Goal: Task Accomplishment & Management: Use online tool/utility

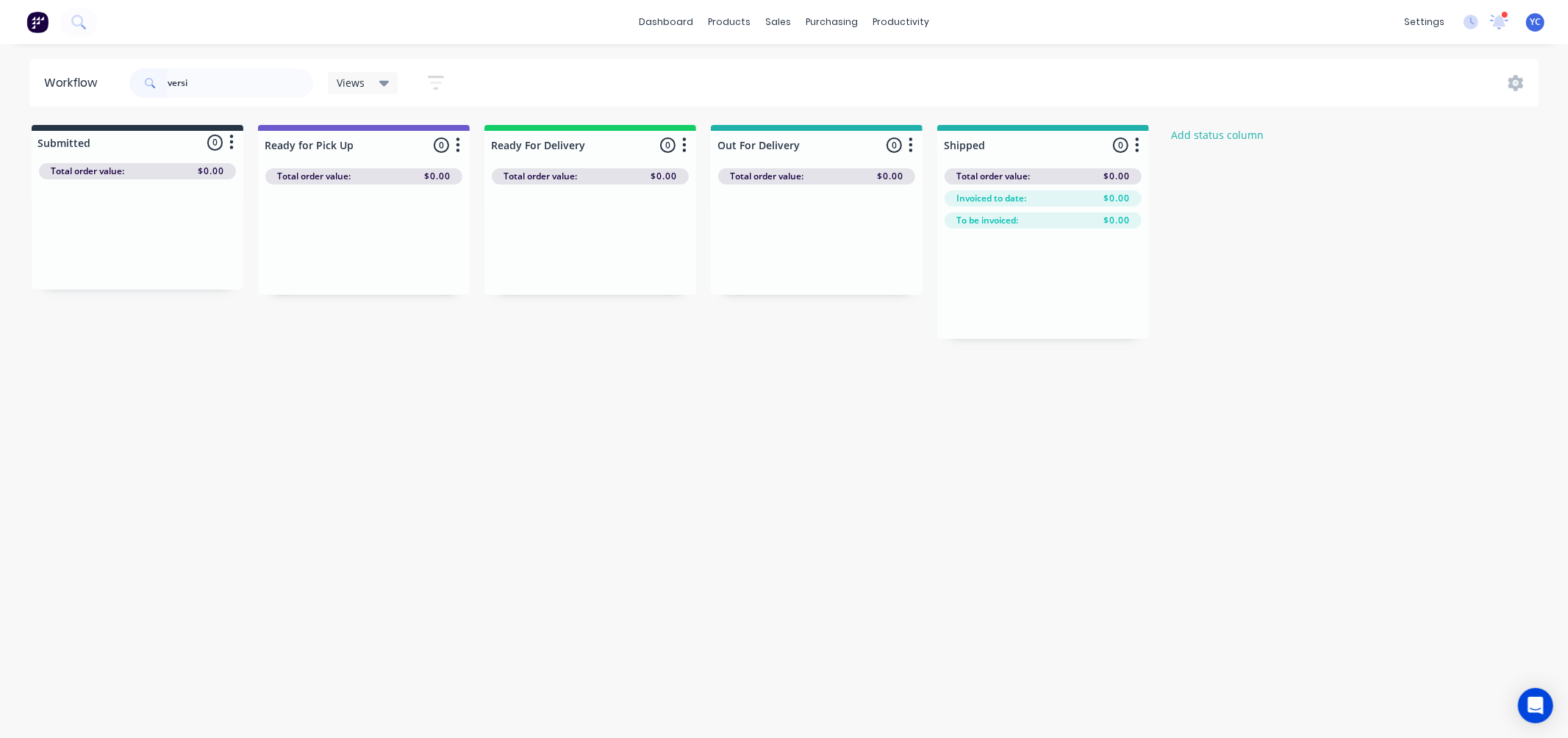
type input "versi"
drag, startPoint x: 0, startPoint y: 46, endPoint x: 909, endPoint y: 13, distance: 909.6
click at [907, 30] on div "productivity" at bounding box center [901, 22] width 71 height 22
click at [909, 13] on div "productivity" at bounding box center [901, 22] width 71 height 22
click at [909, 15] on div "productivity" at bounding box center [901, 22] width 71 height 22
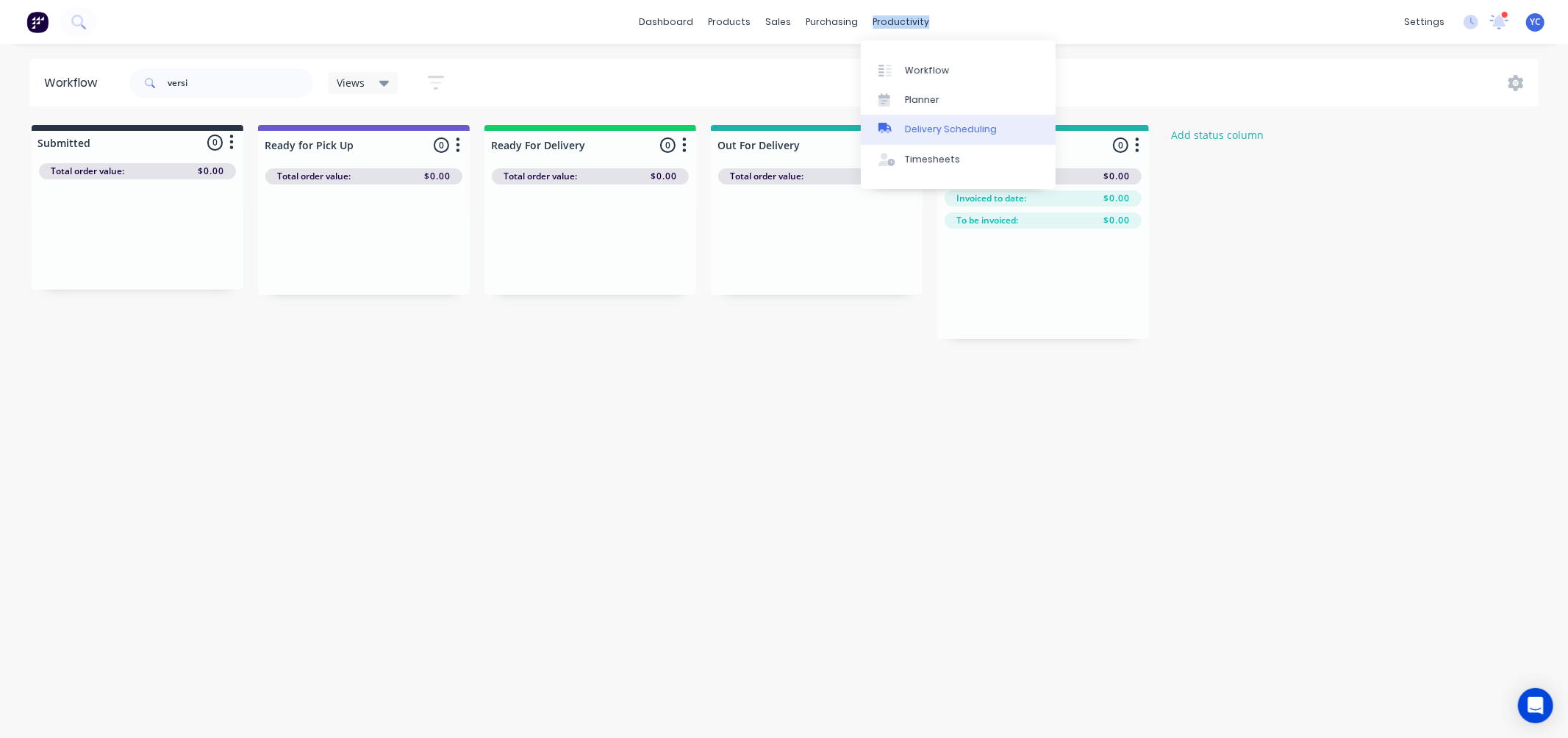
click at [939, 133] on div "Delivery Scheduling" at bounding box center [951, 129] width 92 height 13
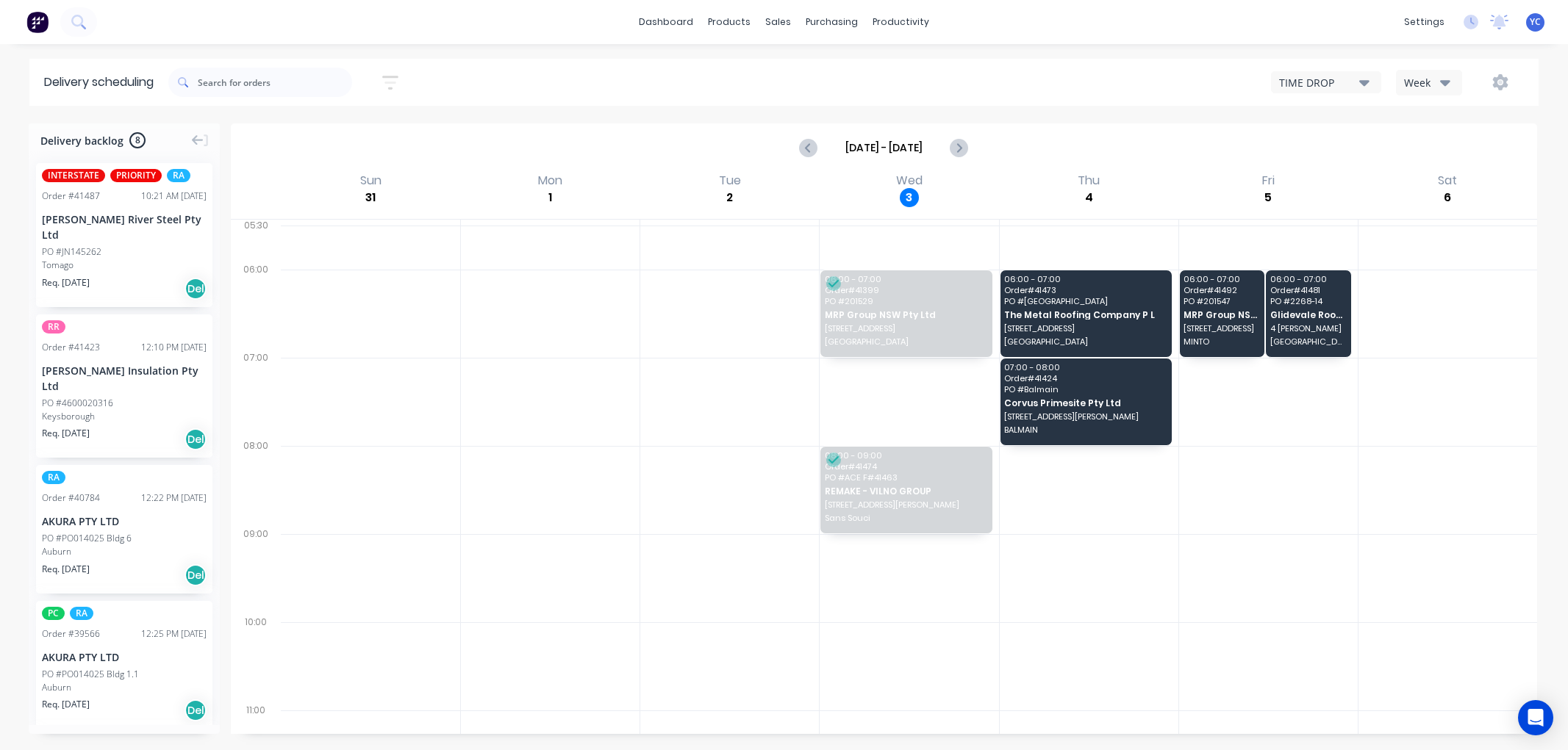
click at [1438, 78] on div "Week" at bounding box center [1426, 82] width 43 height 15
click at [1439, 155] on div "Vehicle" at bounding box center [1469, 150] width 145 height 29
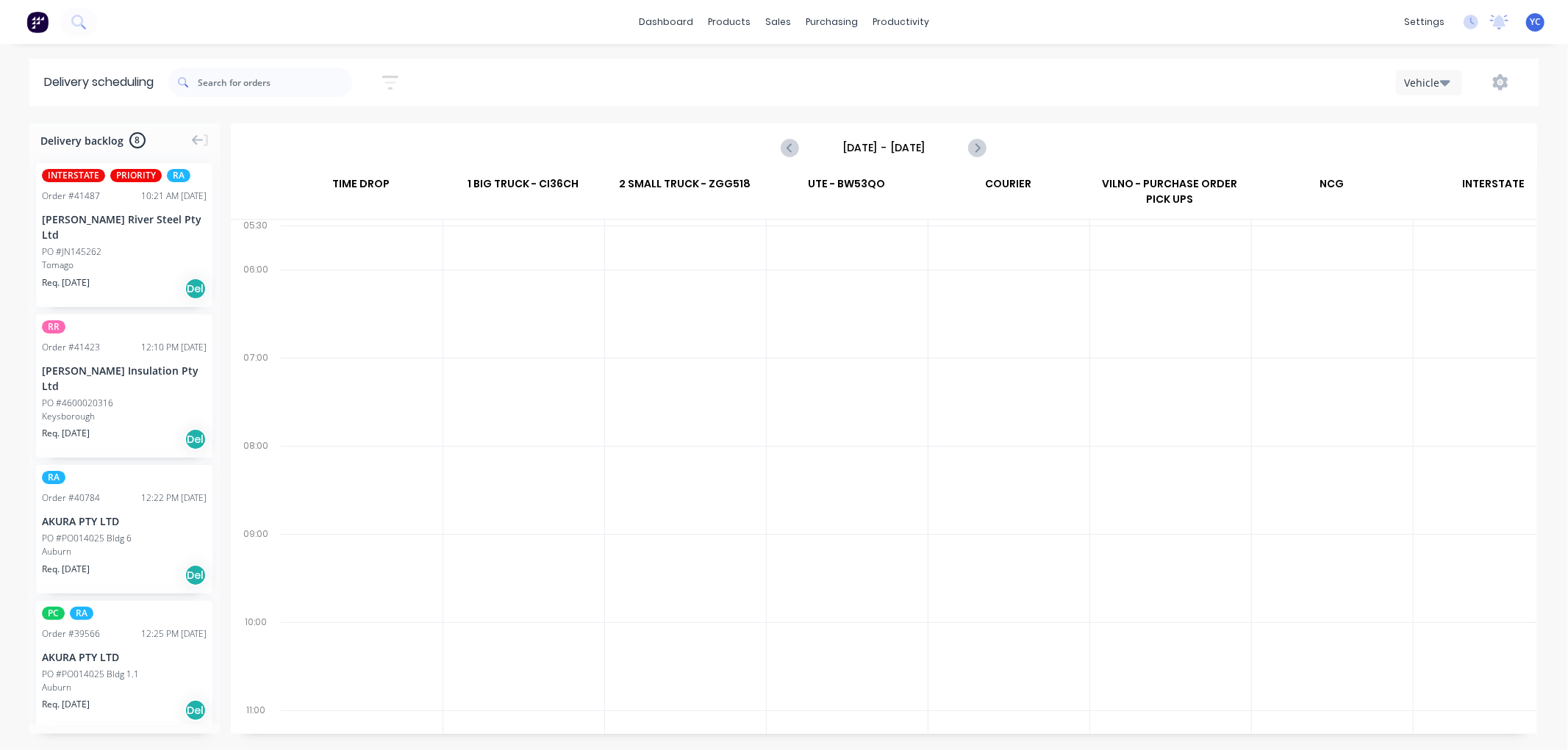
scroll to position [0, 1]
click at [877, 148] on input "Sunday - 31/08/25" at bounding box center [882, 148] width 145 height 22
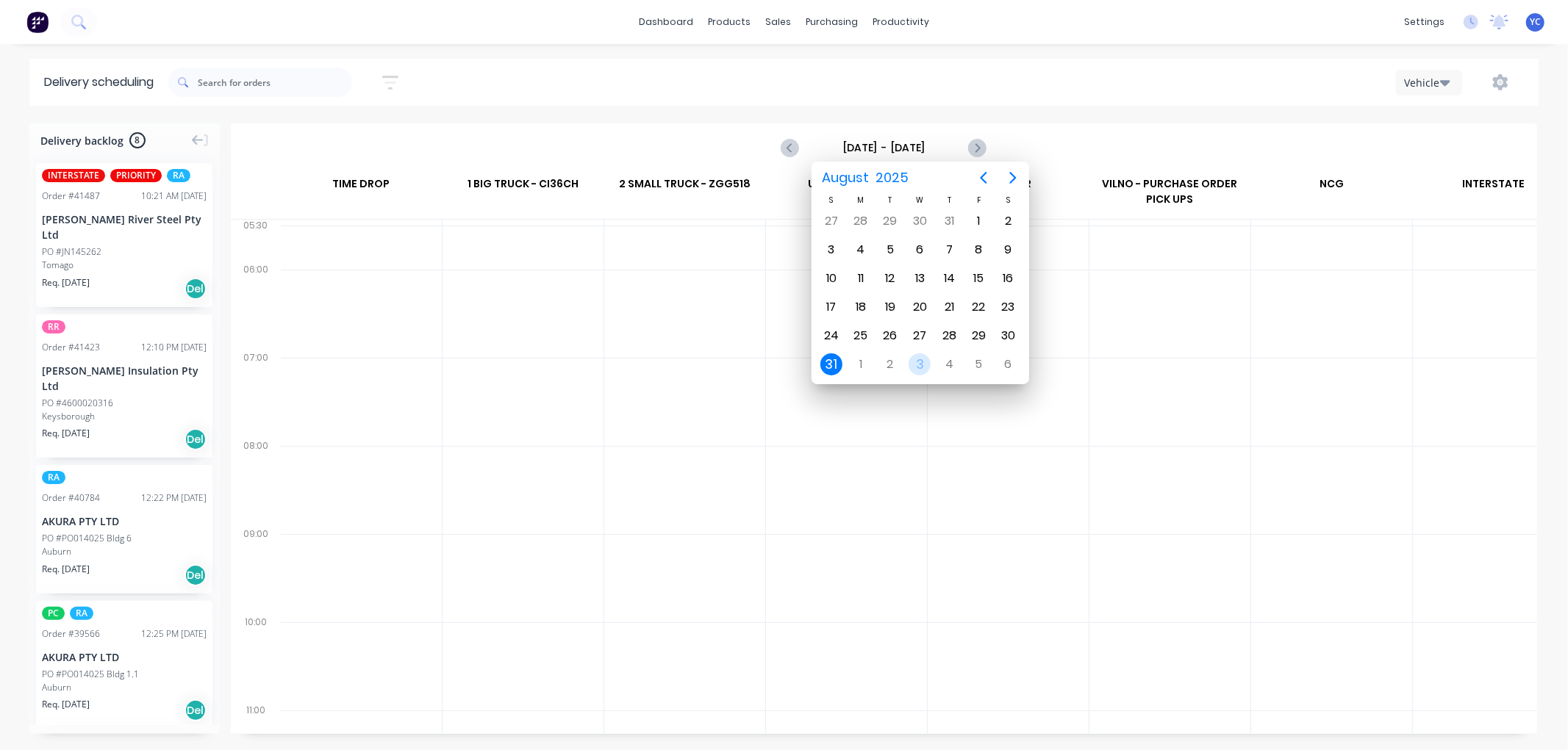
click at [913, 360] on div "3" at bounding box center [920, 364] width 22 height 22
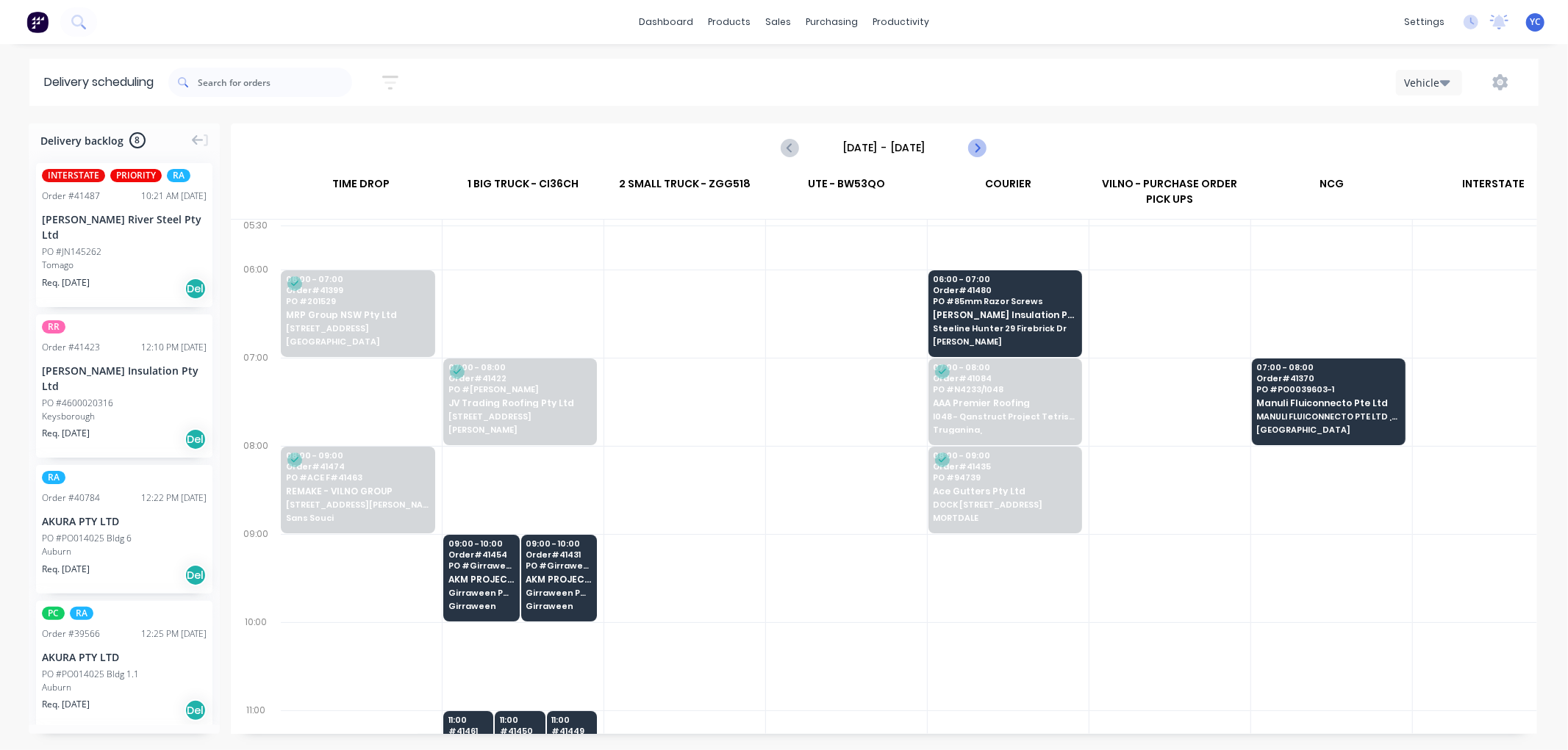
click at [976, 145] on icon "Next page" at bounding box center [976, 147] width 18 height 18
type input "Thursday - 04/09/25"
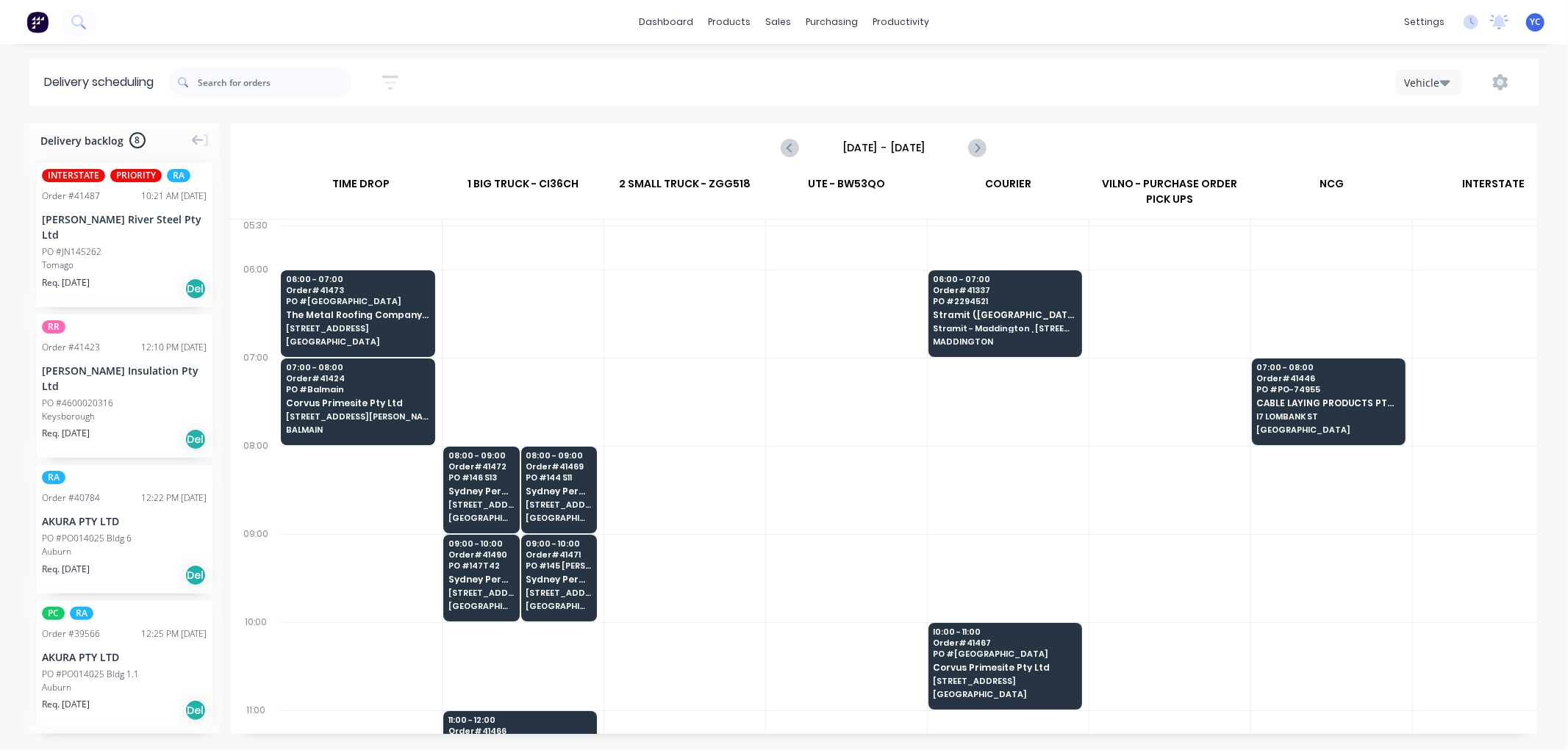
click at [367, 305] on div "06:00 - 07:00 Order # 41473 PO # Lane Cove The Metal Roofing Company P L 23 Mar…" at bounding box center [358, 312] width 153 height 82
click at [386, 313] on body "dashboard products sales purchasing productivity dashboard products Product Cat…" at bounding box center [784, 375] width 1568 height 750
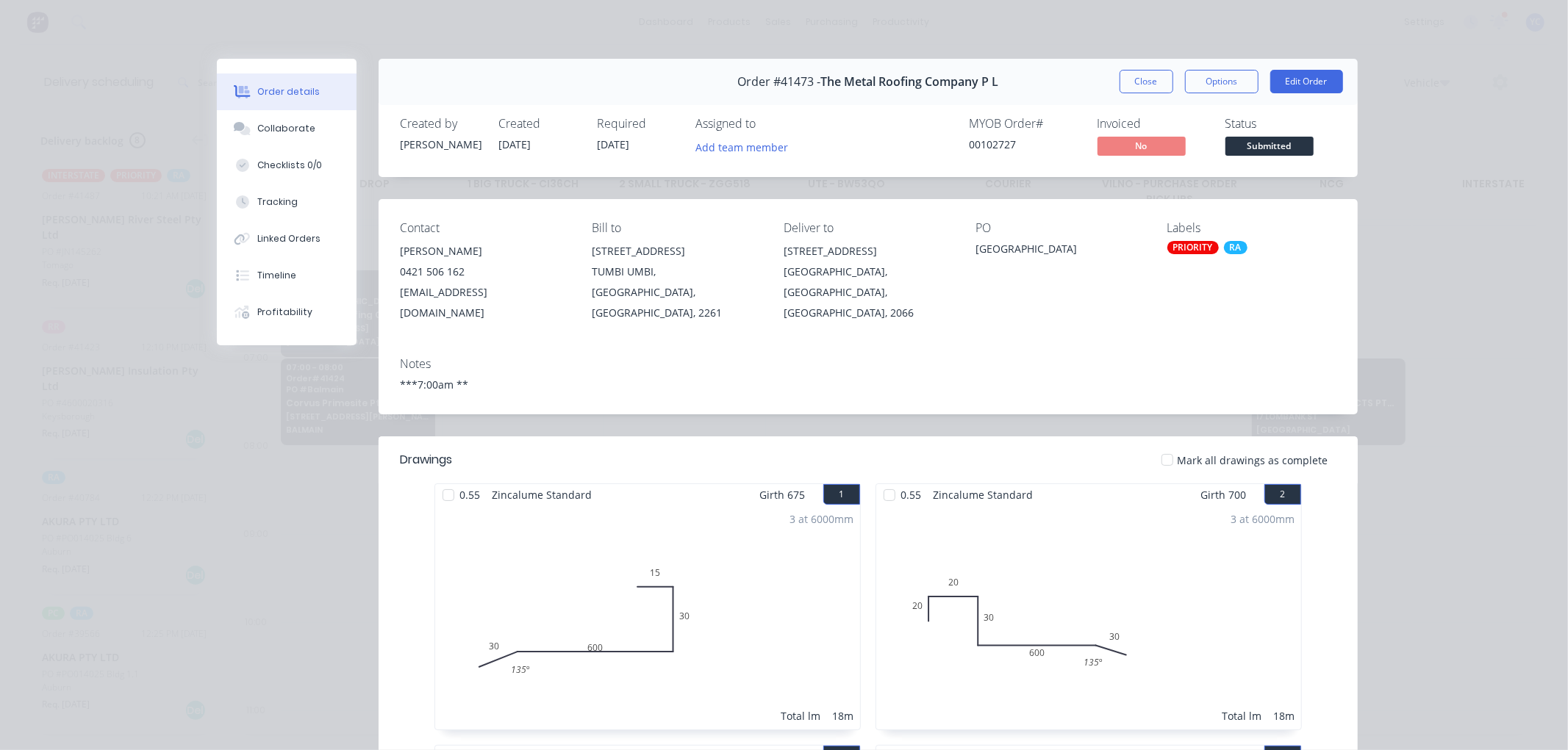
drag, startPoint x: 170, startPoint y: 272, endPoint x: 896, endPoint y: 302, distance: 726.6
click at [896, 302] on div "Lane Cove, New South Wales, Australia, 2066" at bounding box center [867, 292] width 169 height 62
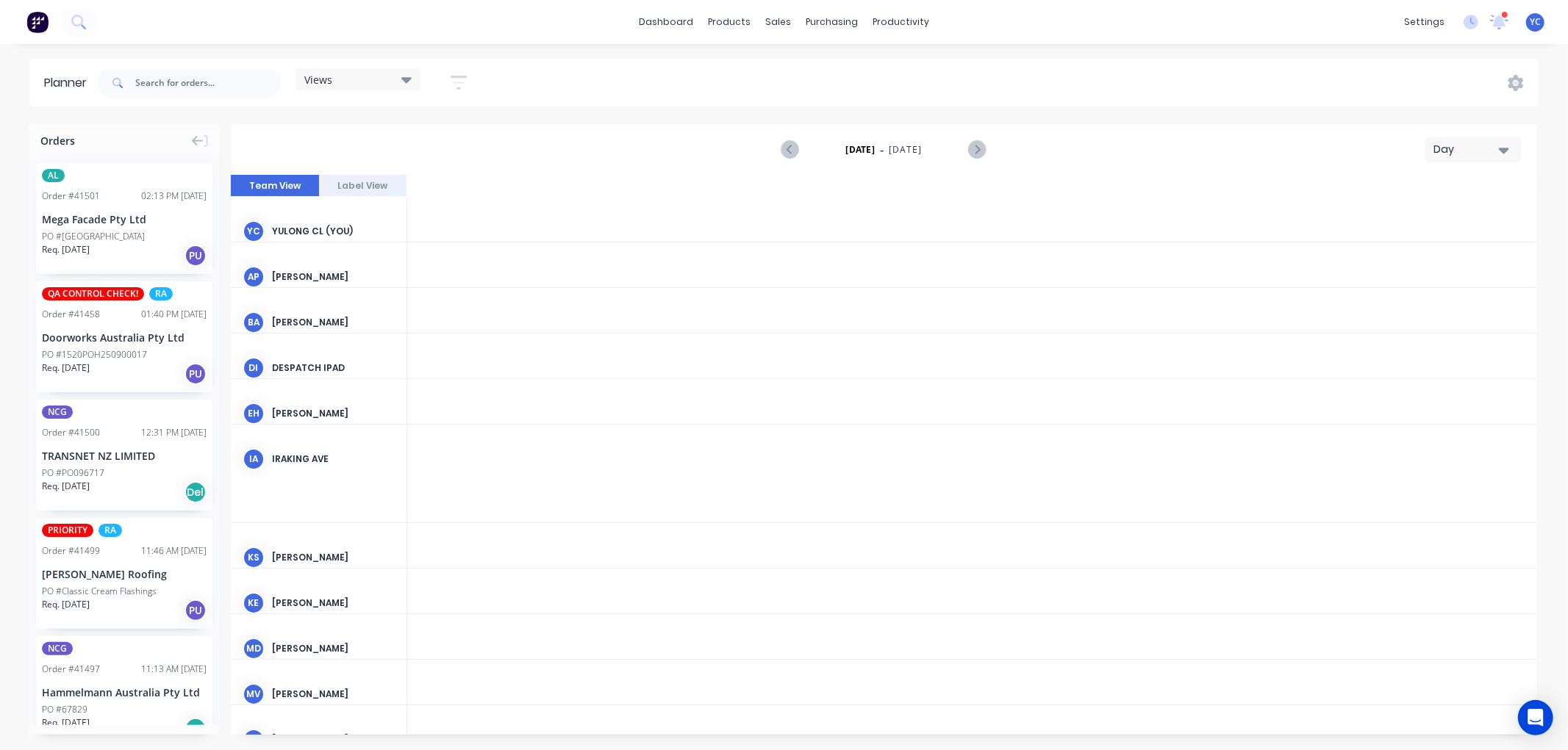
scroll to position [0, 3293]
